Goal: Information Seeking & Learning: Learn about a topic

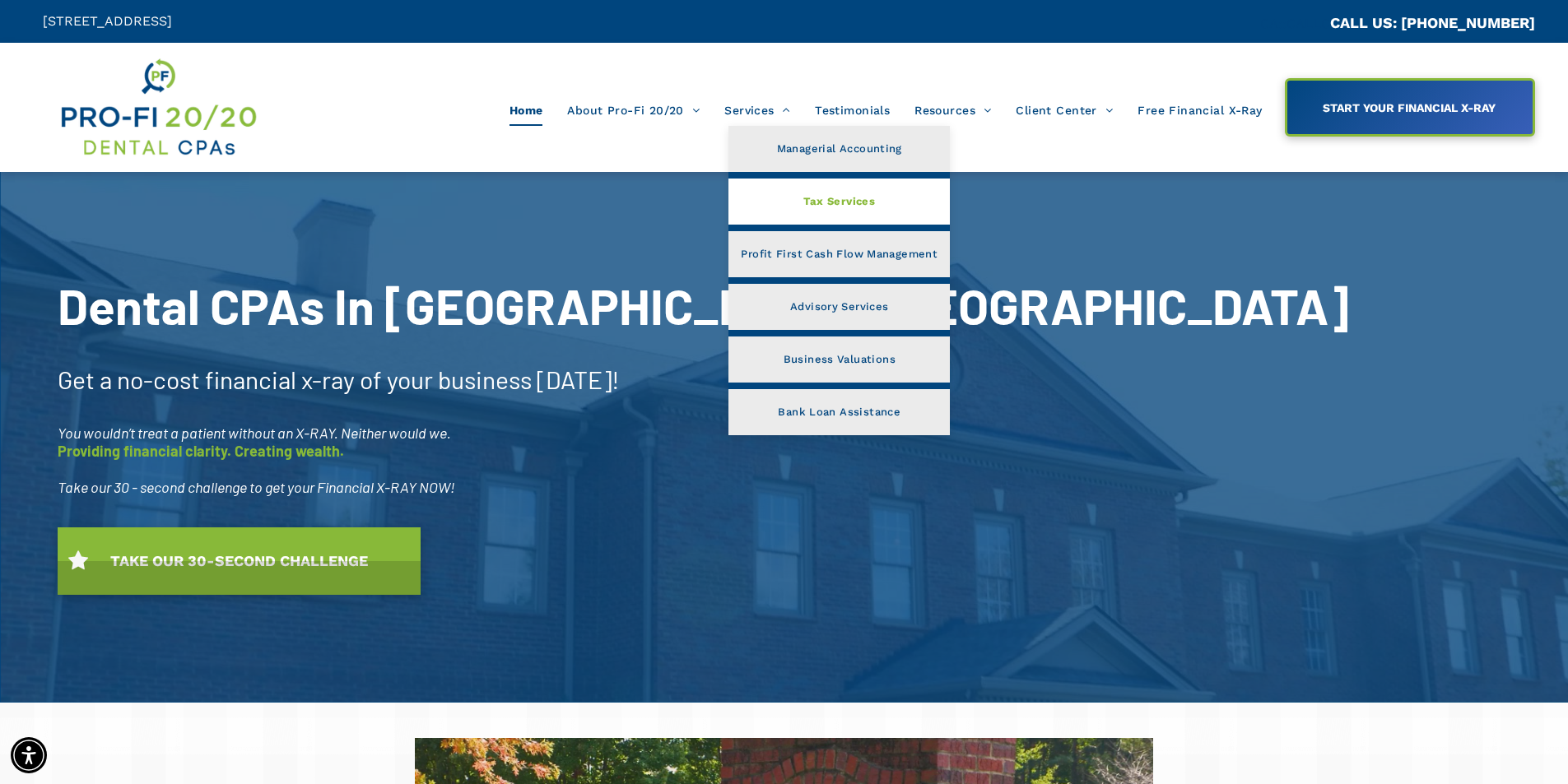
click at [796, 201] on link "Tax Services" at bounding box center [839, 202] width 222 height 46
